Goal: Task Accomplishment & Management: Use online tool/utility

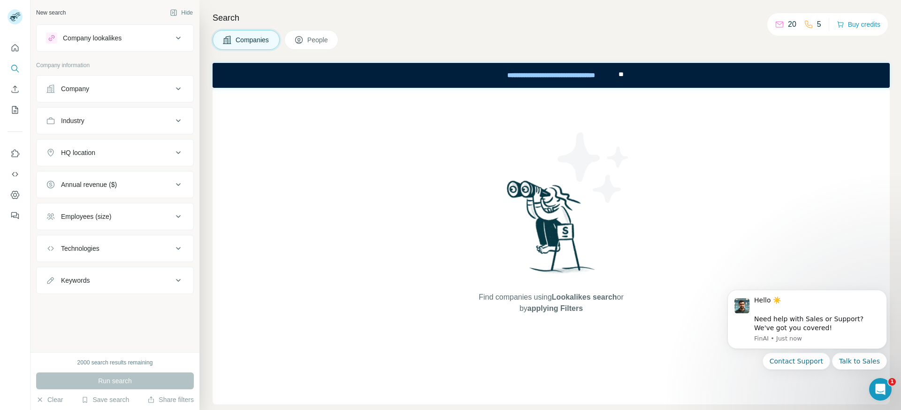
click at [177, 38] on icon at bounding box center [178, 38] width 5 height 3
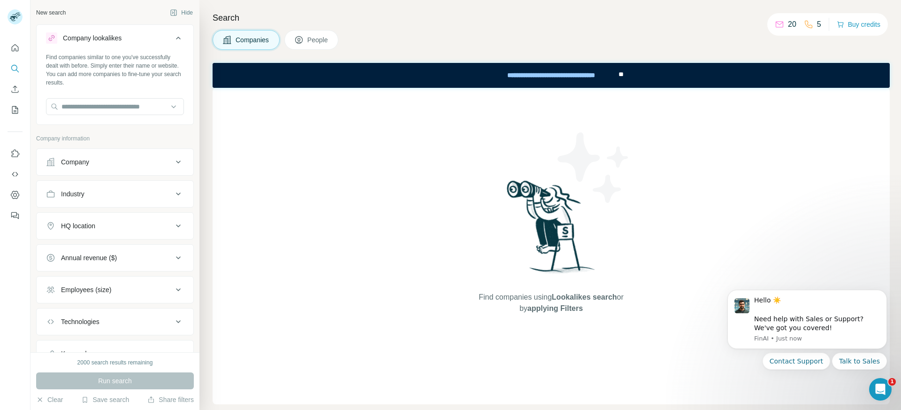
click at [177, 38] on button "Company lookalikes" at bounding box center [115, 40] width 157 height 26
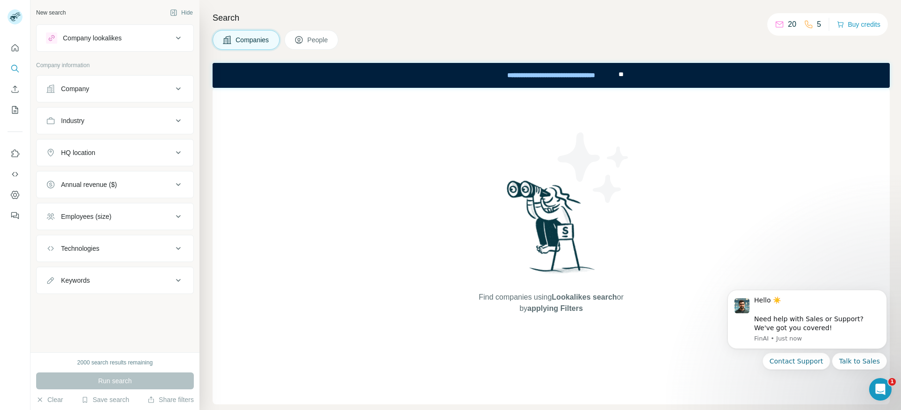
click at [177, 83] on icon at bounding box center [178, 88] width 11 height 11
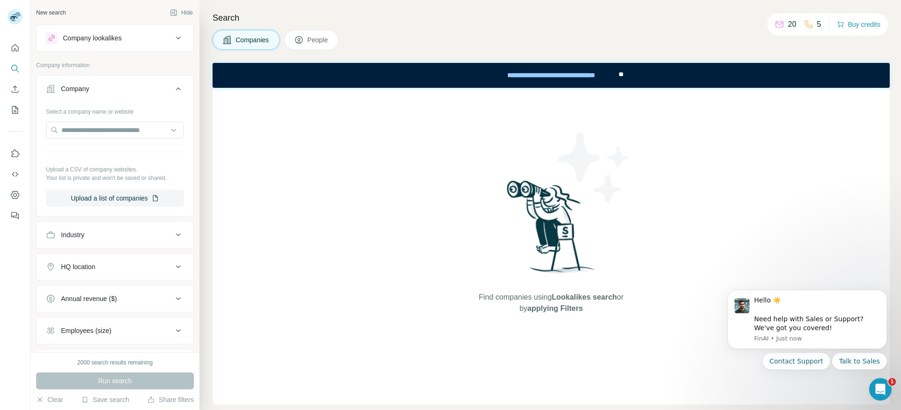
click at [176, 83] on icon at bounding box center [178, 88] width 11 height 11
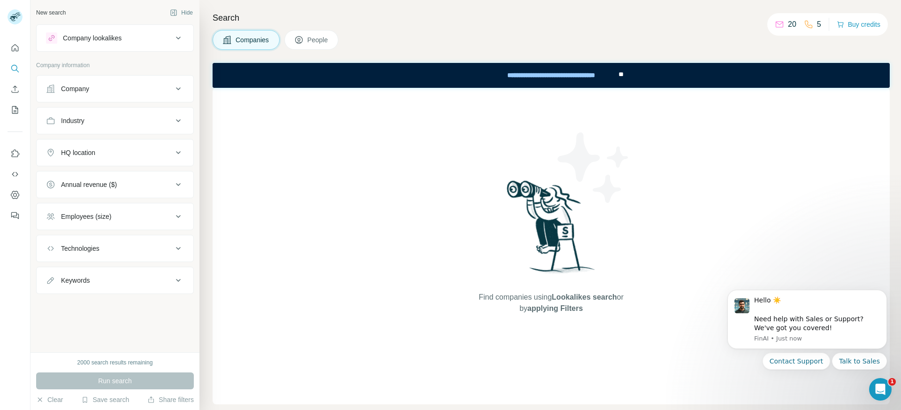
click at [176, 83] on icon at bounding box center [178, 88] width 11 height 11
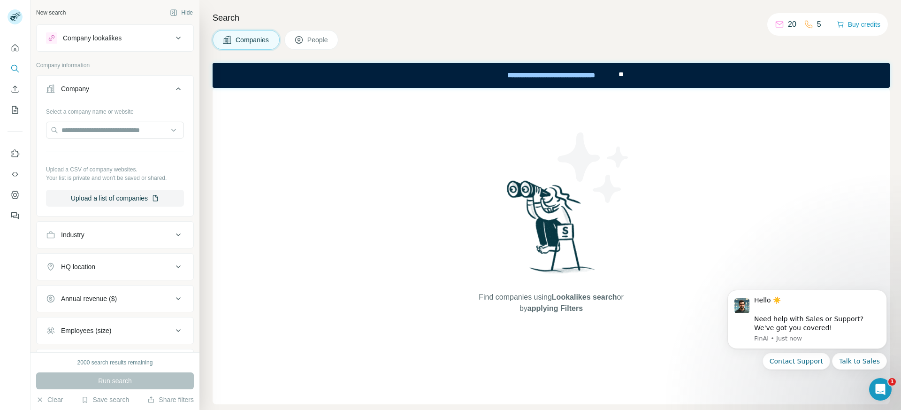
click at [176, 83] on icon at bounding box center [178, 88] width 11 height 11
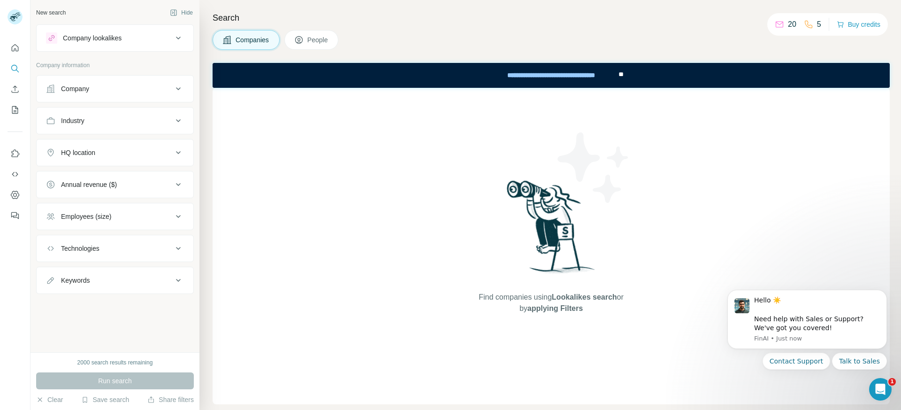
click at [171, 86] on div "Company" at bounding box center [109, 88] width 127 height 9
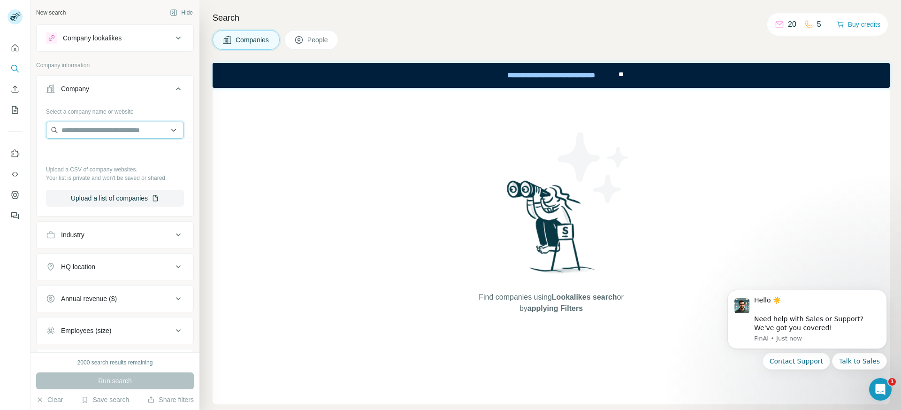
click at [99, 130] on input "text" at bounding box center [115, 130] width 138 height 17
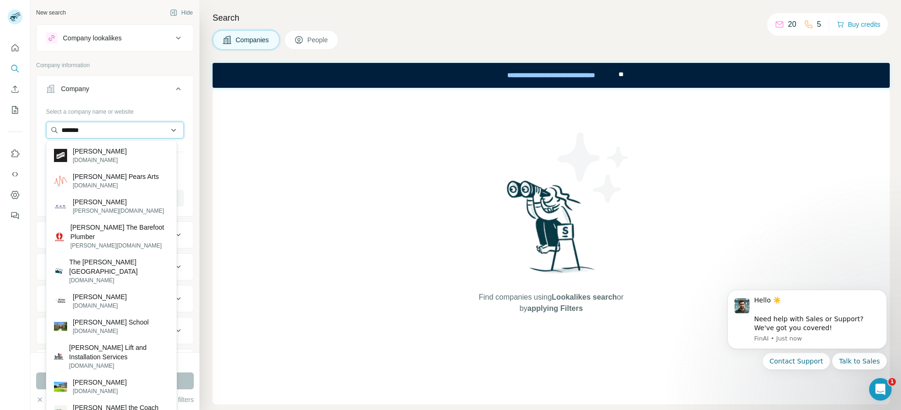
click at [130, 126] on input "*******" at bounding box center [115, 130] width 138 height 17
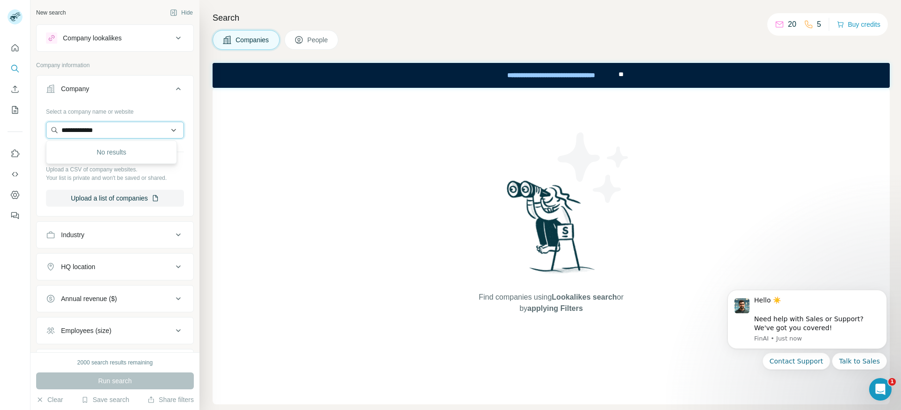
type input "**********"
click at [169, 129] on input "**********" at bounding box center [115, 130] width 138 height 17
click at [173, 91] on icon at bounding box center [178, 88] width 11 height 11
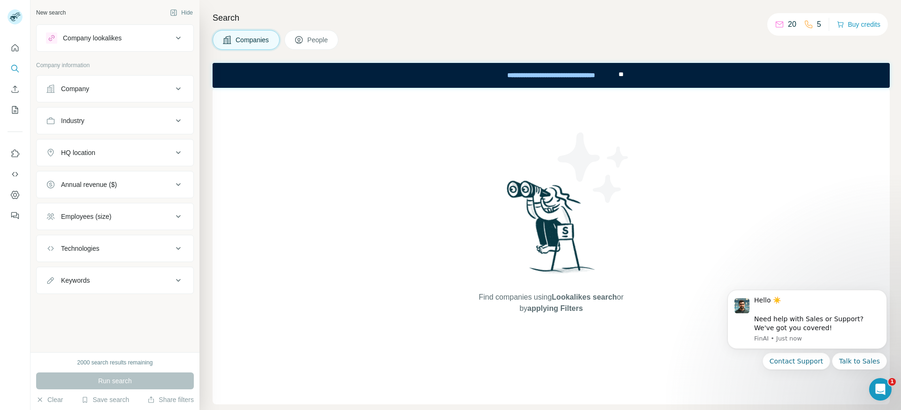
click at [174, 117] on icon at bounding box center [178, 120] width 11 height 11
click at [172, 144] on icon at bounding box center [173, 143] width 9 height 9
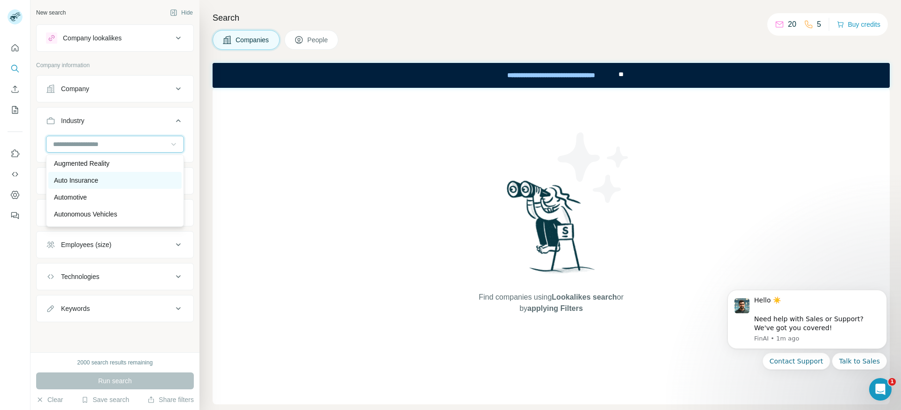
scroll to position [657, 0]
click at [131, 143] on input at bounding box center [110, 144] width 116 height 10
click at [130, 143] on input at bounding box center [110, 144] width 116 height 10
click at [129, 144] on input at bounding box center [110, 144] width 116 height 10
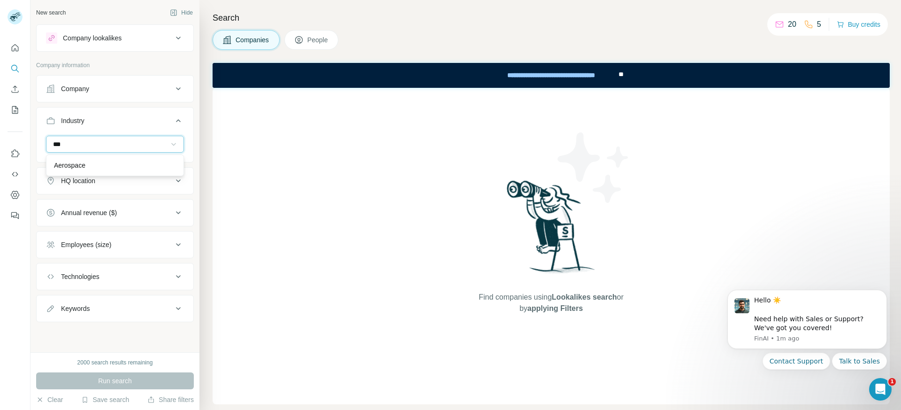
scroll to position [0, 0]
type input "***"
click at [74, 168] on p "Aerospace" at bounding box center [69, 164] width 31 height 9
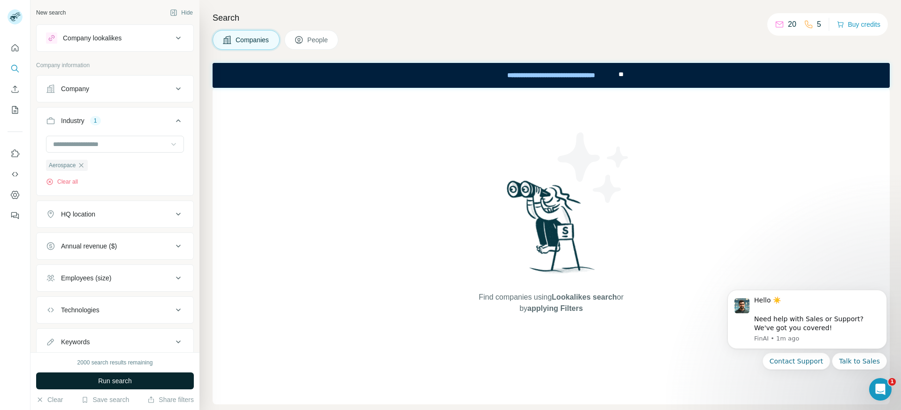
click at [151, 382] on button "Run search" at bounding box center [115, 380] width 158 height 17
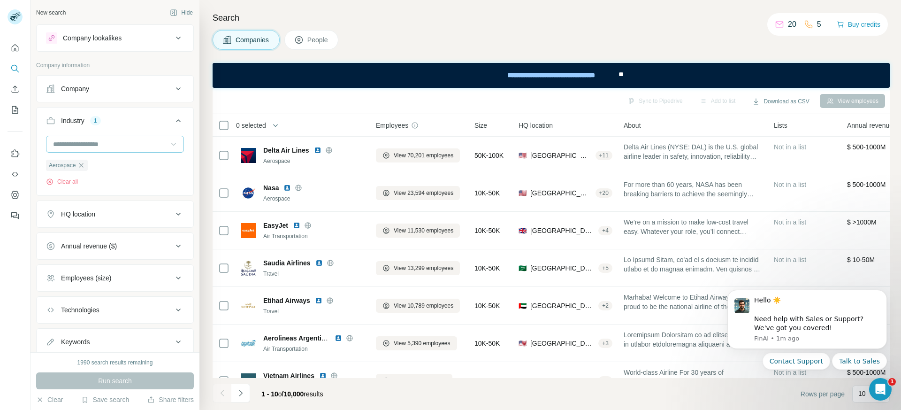
click at [126, 147] on input at bounding box center [110, 144] width 116 height 10
type input "*******"
click at [173, 122] on icon at bounding box center [178, 120] width 11 height 11
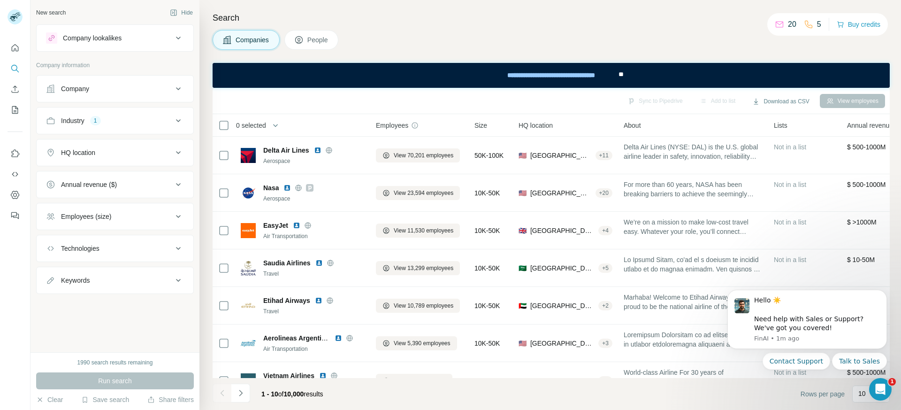
click at [182, 281] on icon at bounding box center [178, 279] width 11 height 11
click at [177, 276] on icon at bounding box center [178, 279] width 11 height 11
click at [185, 91] on button "Company" at bounding box center [115, 88] width 157 height 23
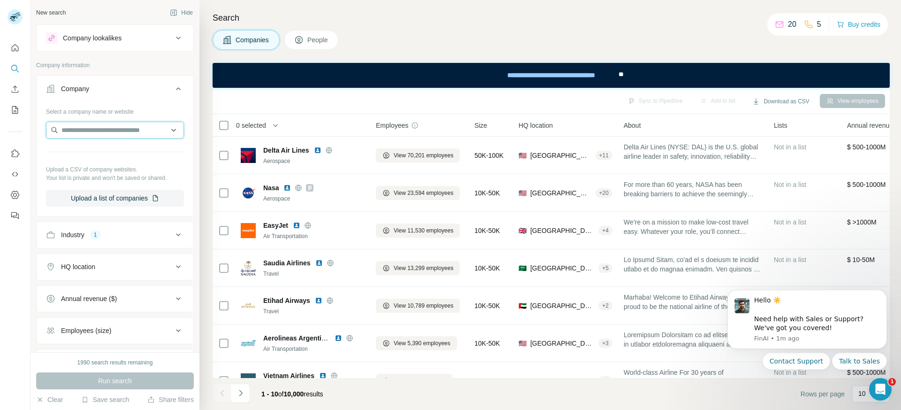
click at [171, 131] on input "text" at bounding box center [115, 130] width 138 height 17
drag, startPoint x: 139, startPoint y: 129, endPoint x: 152, endPoint y: 124, distance: 13.2
click at [138, 130] on input "text" at bounding box center [115, 130] width 138 height 17
type input "**********"
click at [163, 131] on input "**********" at bounding box center [115, 130] width 138 height 17
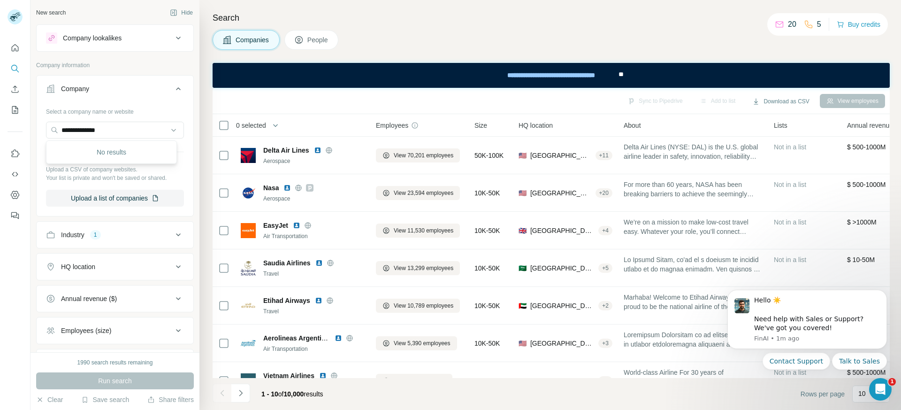
click at [686, 35] on div "Companies People" at bounding box center [551, 40] width 677 height 20
click at [882, 295] on button "Dismiss notification" at bounding box center [884, 292] width 12 height 12
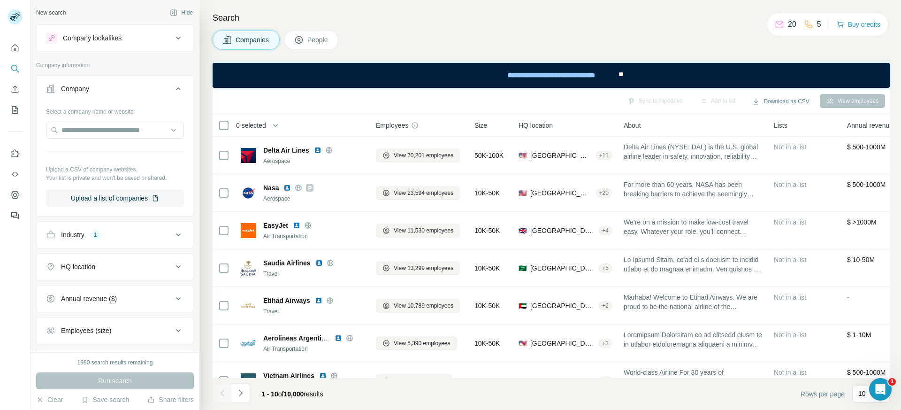
drag, startPoint x: 556, startPoint y: 33, endPoint x: 428, endPoint y: 37, distance: 128.1
click at [555, 33] on div "Companies People" at bounding box center [551, 40] width 677 height 20
